Goal: Information Seeking & Learning: Find specific fact

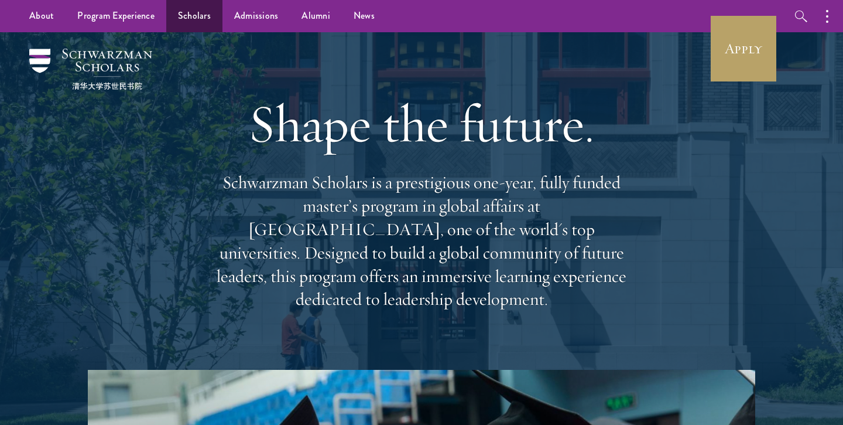
click at [187, 12] on link "Scholars" at bounding box center [194, 16] width 56 height 32
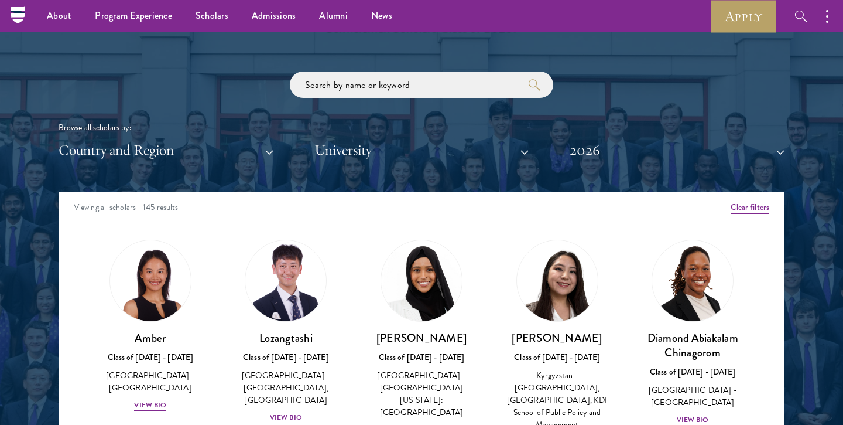
scroll to position [1350, 0]
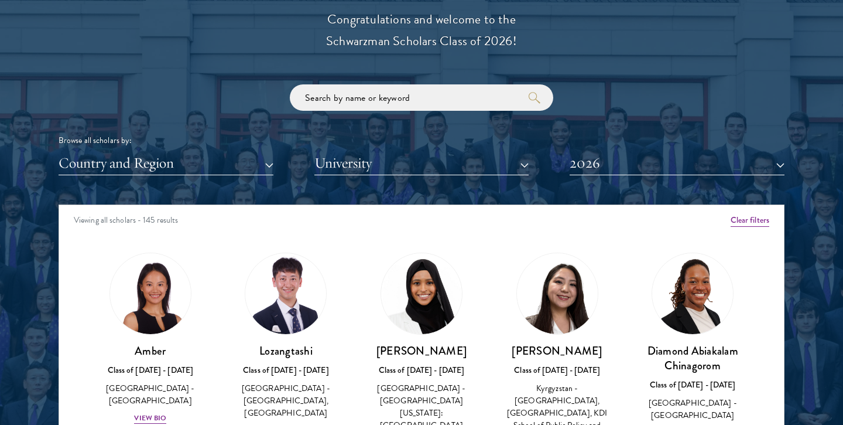
click at [207, 165] on button "Country and Region" at bounding box center [166, 163] width 215 height 24
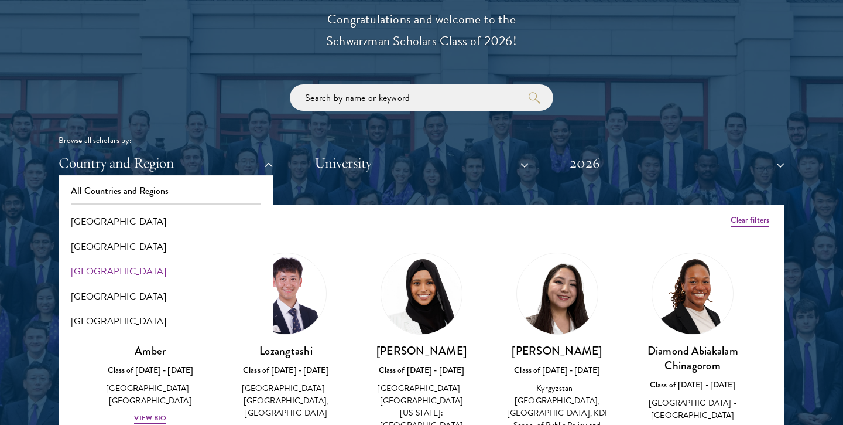
scroll to position [65, 0]
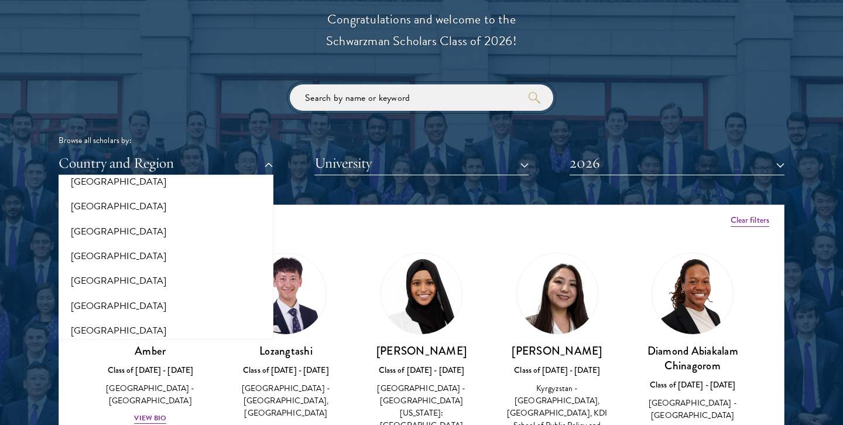
click at [378, 89] on input "search" at bounding box center [421, 97] width 263 height 26
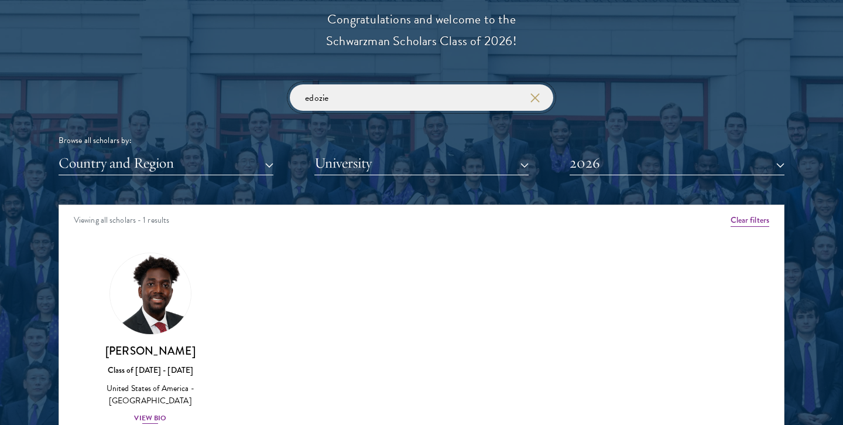
type input "edozie"
click at [156, 350] on h3 "[PERSON_NAME]" at bounding box center [150, 350] width 112 height 15
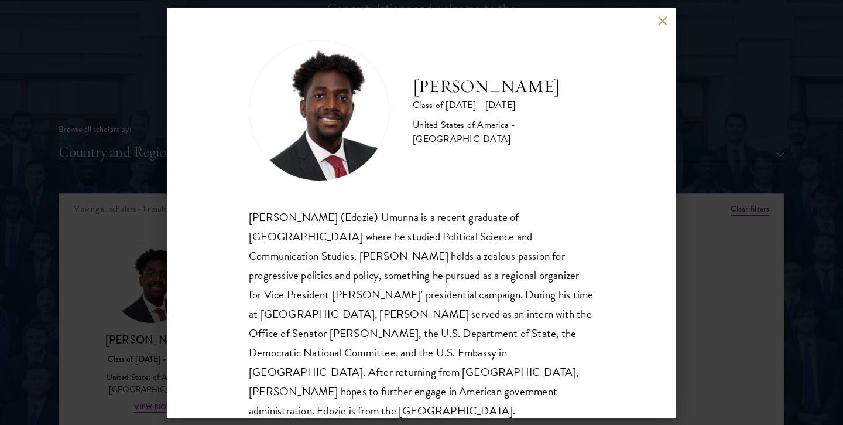
scroll to position [1, 0]
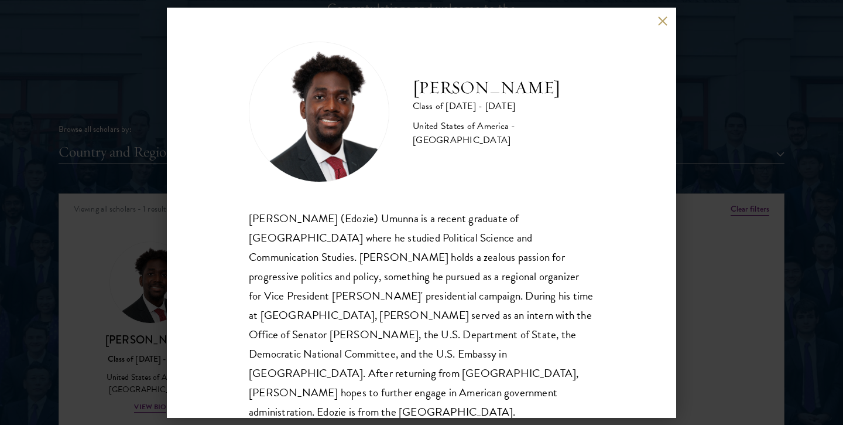
click at [701, 246] on div "[PERSON_NAME] Class of [DATE] - [DATE] [GEOGRAPHIC_DATA] - [GEOGRAPHIC_DATA] [P…" at bounding box center [421, 212] width 843 height 425
